Goal: Check status: Check status

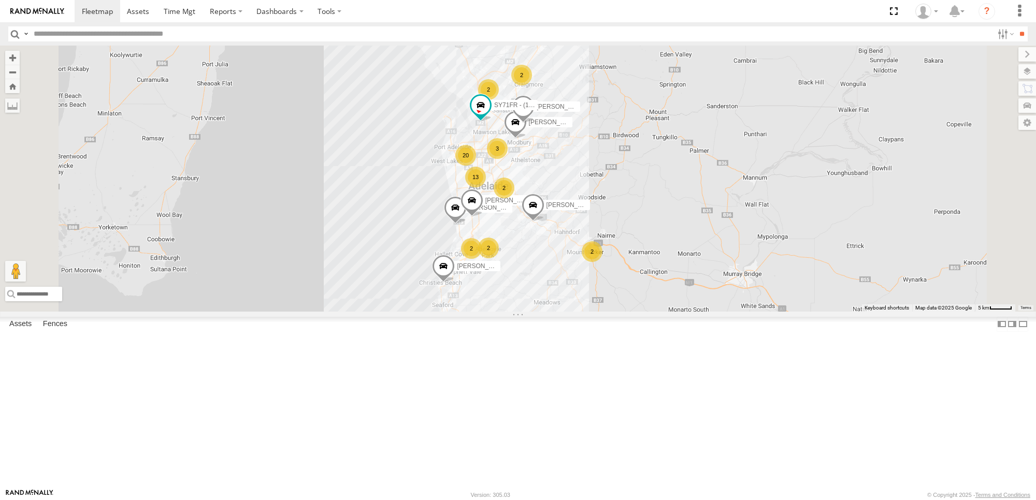
click at [0, 0] on link at bounding box center [0, 0] width 0 height 0
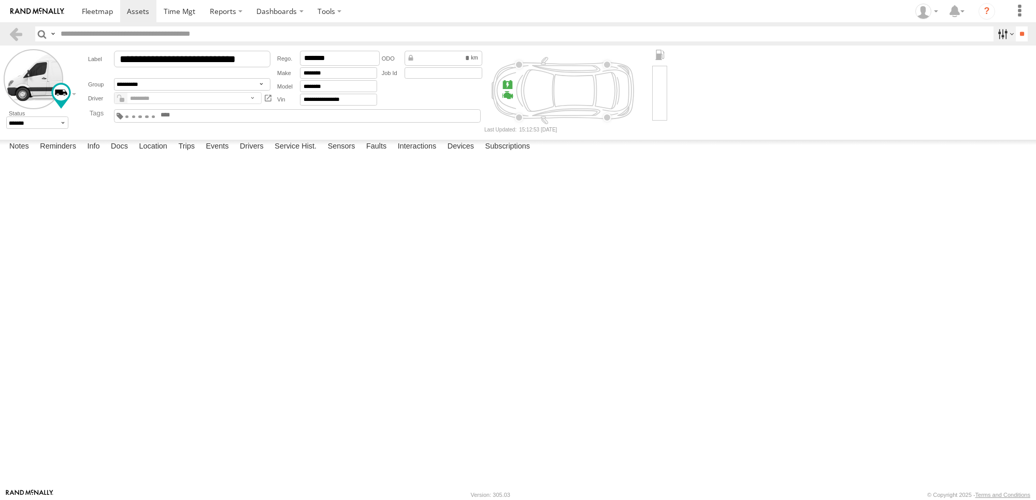
click at [994, 39] on label at bounding box center [1005, 33] width 22 height 15
click at [986, 38] on input "text" at bounding box center [524, 33] width 937 height 15
click at [994, 37] on label at bounding box center [1005, 33] width 22 height 15
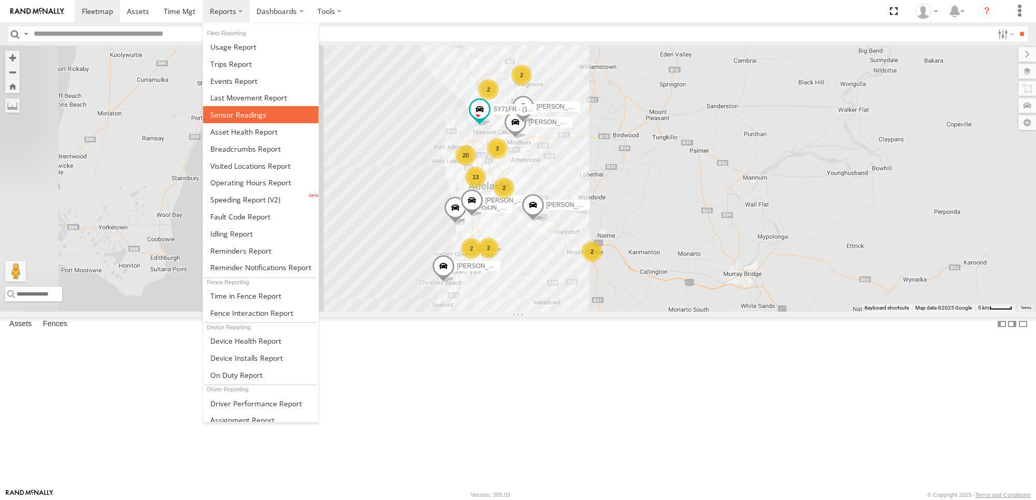
click at [265, 120] on link at bounding box center [261, 114] width 116 height 17
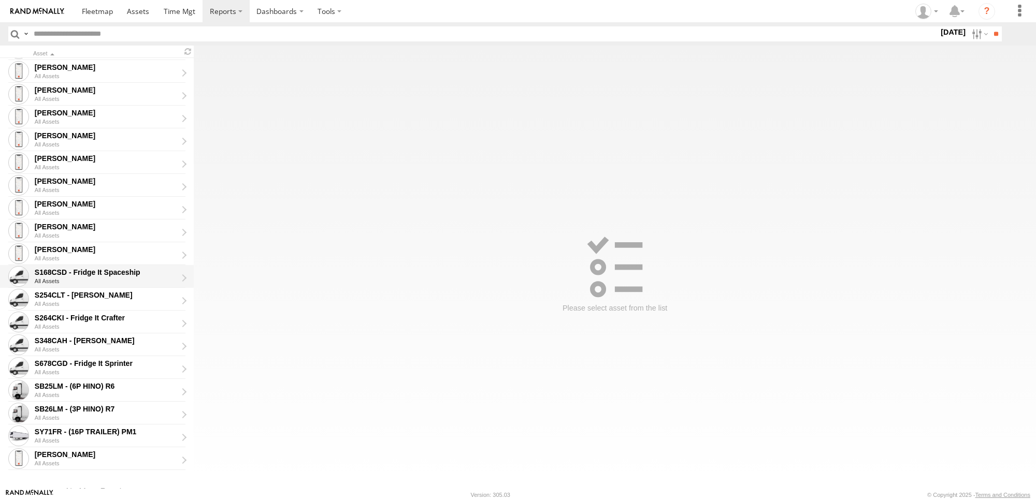
scroll to position [154, 0]
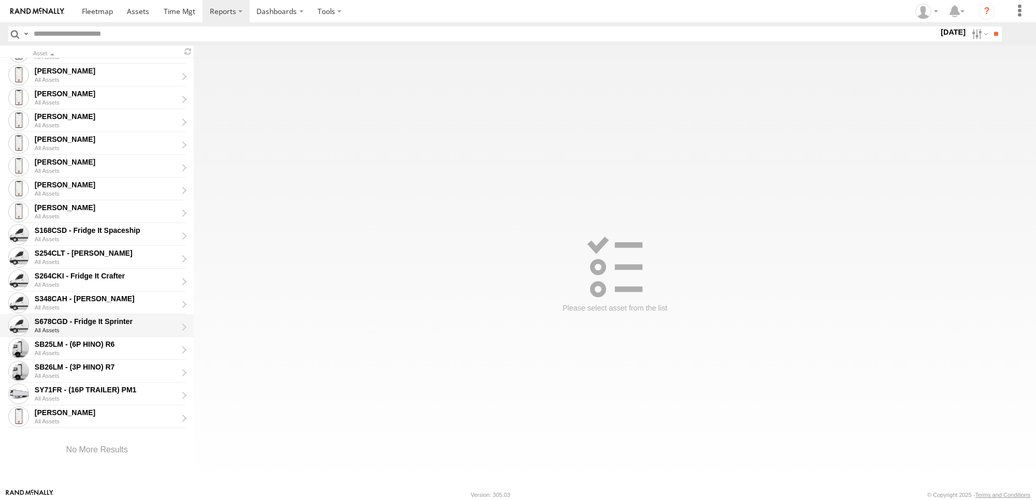
click at [123, 324] on div "S678CGD - Fridge It Sprinter" at bounding box center [106, 321] width 142 height 9
type input "**********"
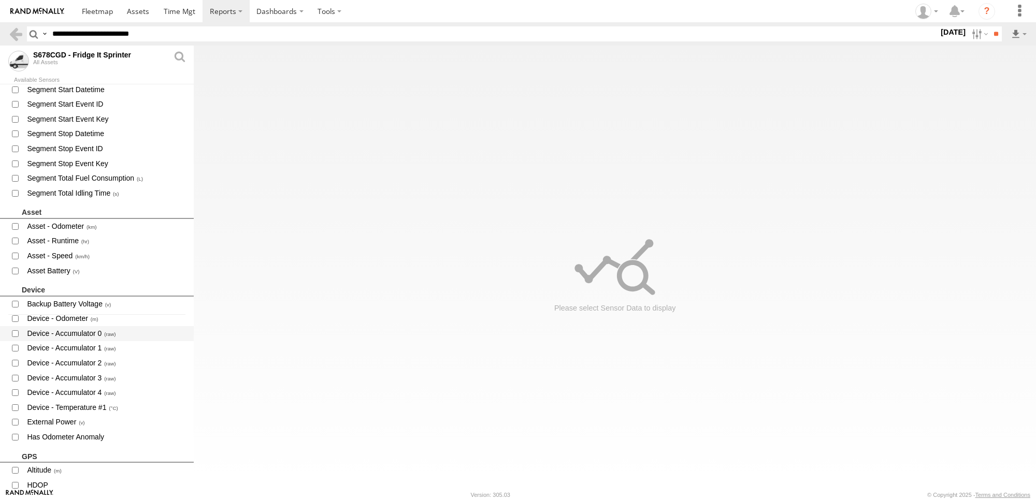
scroll to position [259, 0]
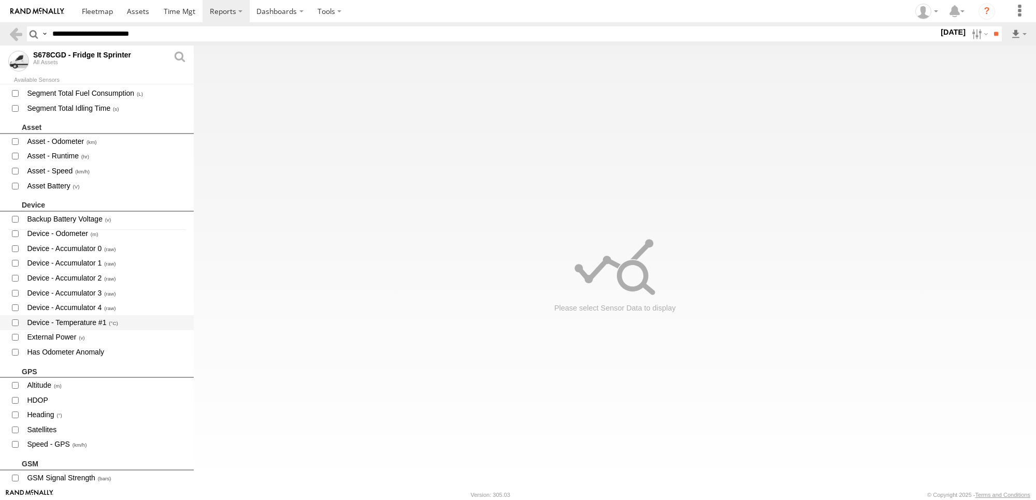
click at [83, 320] on span "Device - Temperature #1" at bounding box center [106, 323] width 160 height 13
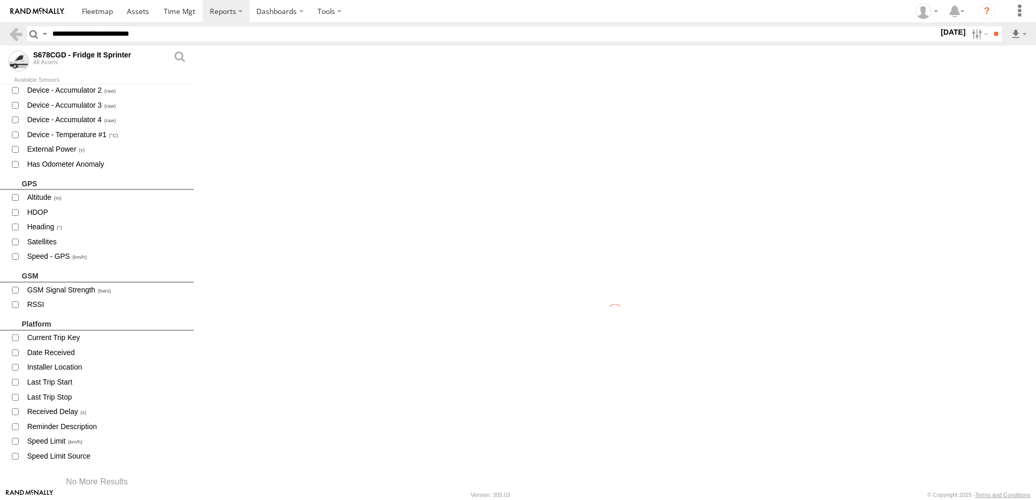
scroll to position [453, 0]
